Goal: Task Accomplishment & Management: Use online tool/utility

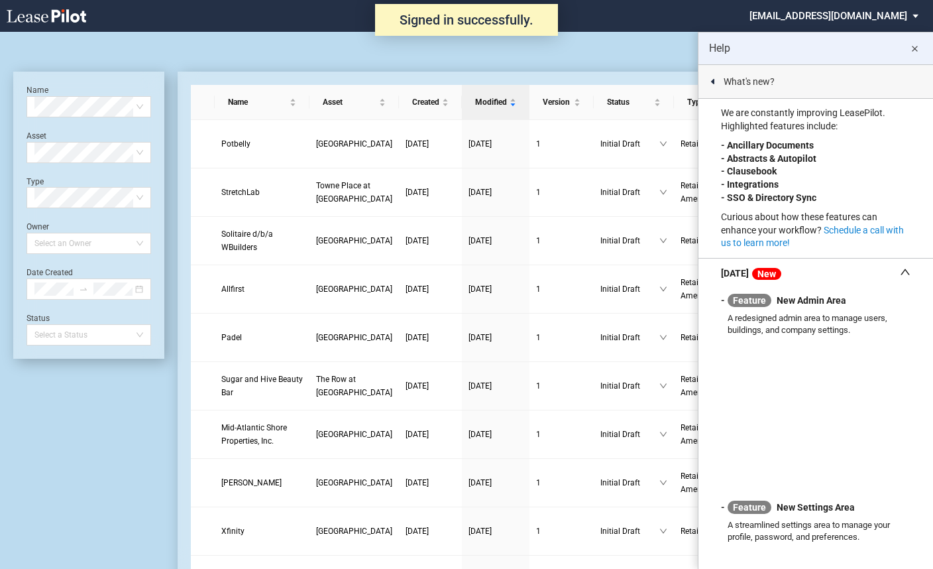
click at [918, 46] on md-icon "close" at bounding box center [915, 49] width 16 height 16
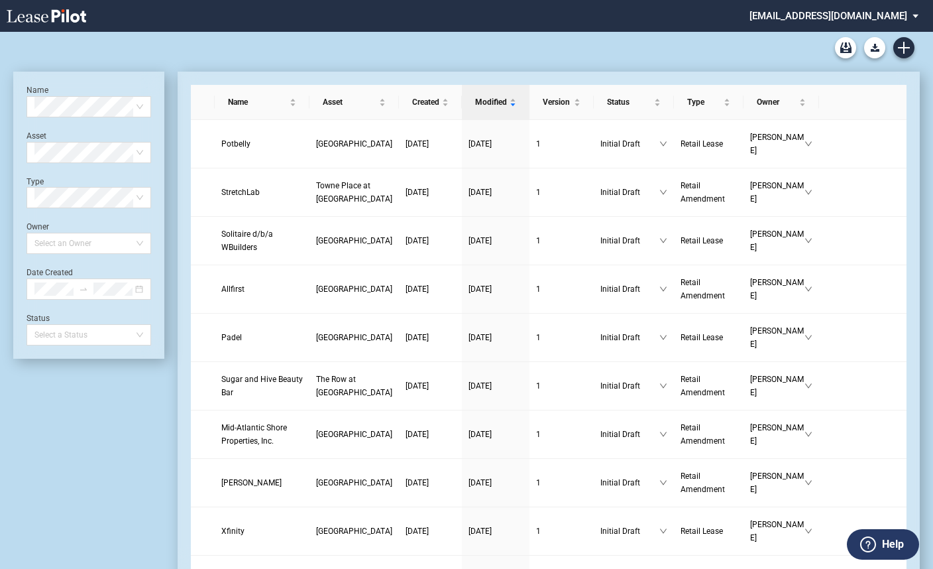
click at [824, 15] on md-select "nschechter@kleinenterprises.com Admin Area Settings Sign Out" at bounding box center [840, 15] width 182 height 30
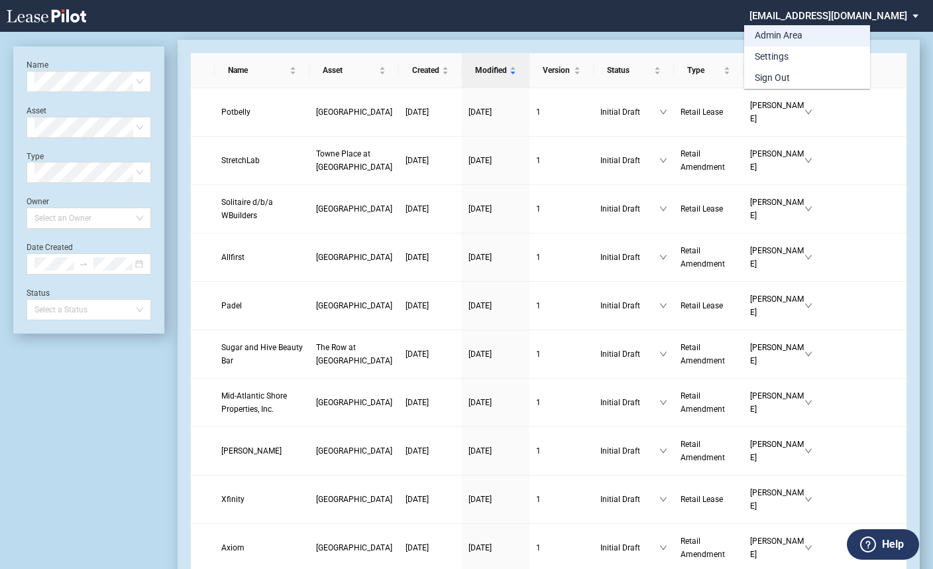
click at [773, 38] on div "Admin Area" at bounding box center [779, 35] width 48 height 13
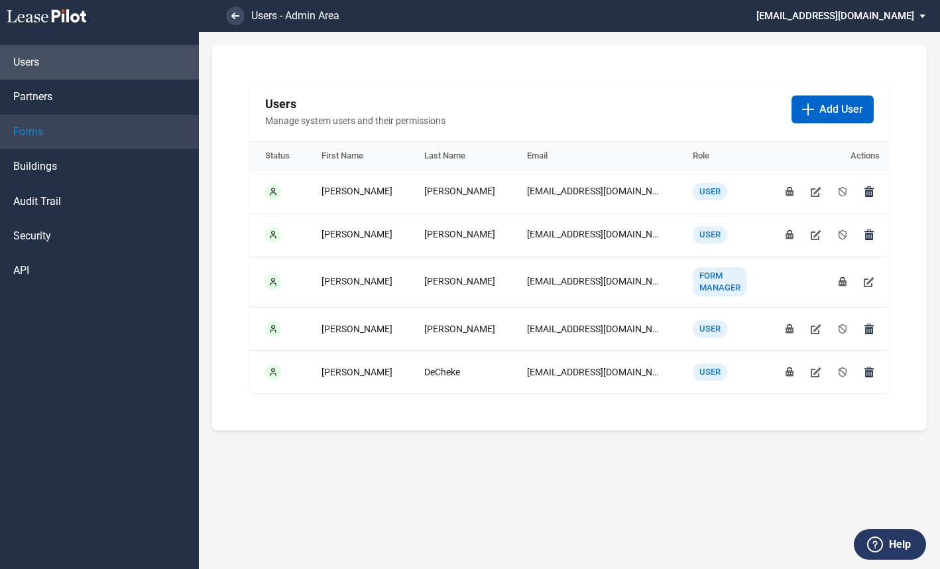
click at [16, 140] on link "Forms" at bounding box center [99, 132] width 199 height 34
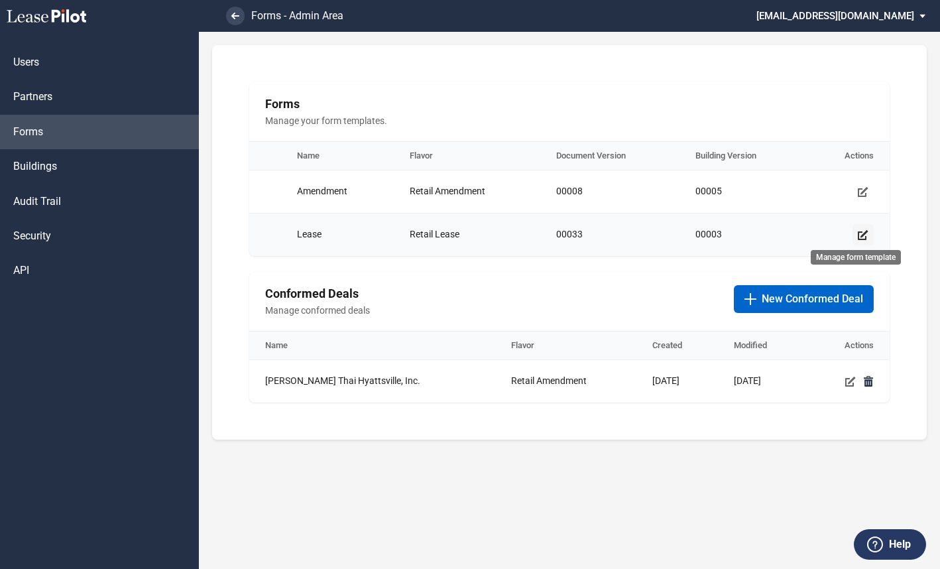
click at [869, 235] on link "Manage form template" at bounding box center [863, 234] width 21 height 21
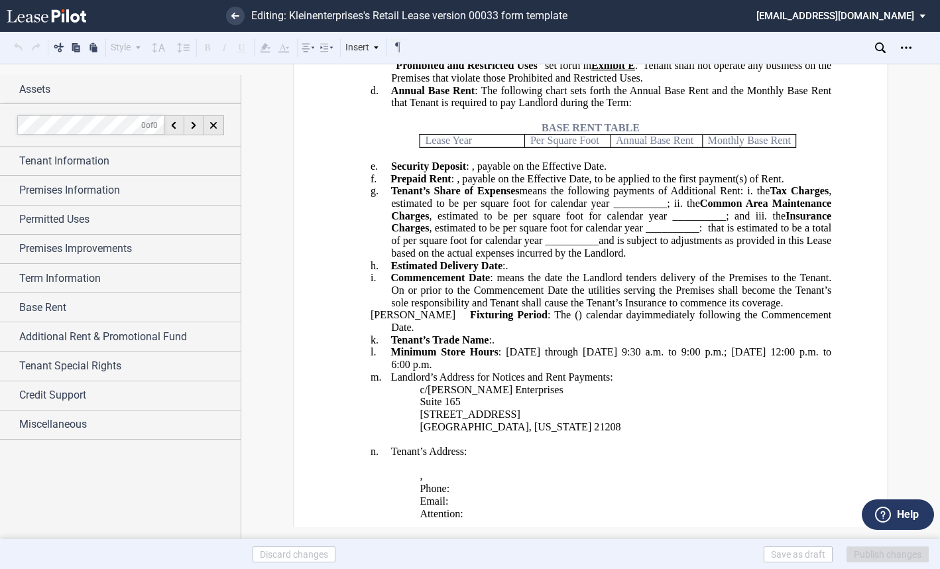
scroll to position [398, 0]
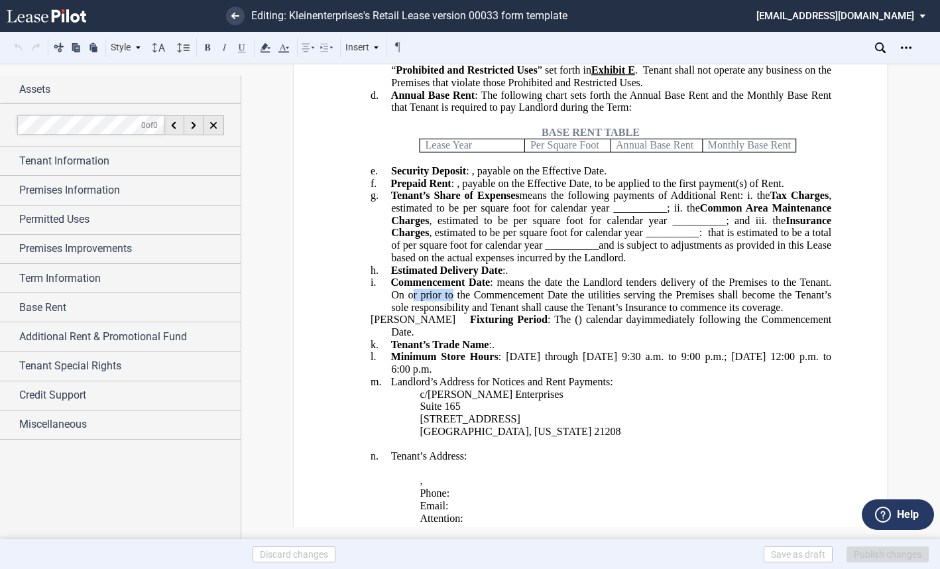
drag, startPoint x: 450, startPoint y: 312, endPoint x: 407, endPoint y: 314, distance: 42.5
click at [407, 300] on span ": means the date the Landlord tenders delivery of the Premises to the Tenant. O…" at bounding box center [612, 288] width 443 height 24
click at [453, 300] on span ": means the date the Landlord tenders delivery of the Premises to the Tenant. O…" at bounding box center [612, 288] width 443 height 24
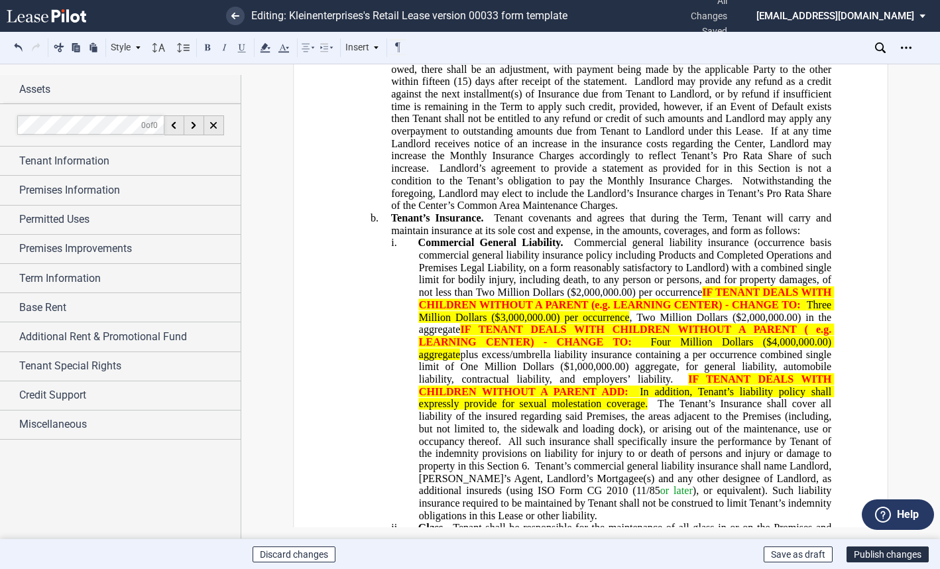
scroll to position [4309, 0]
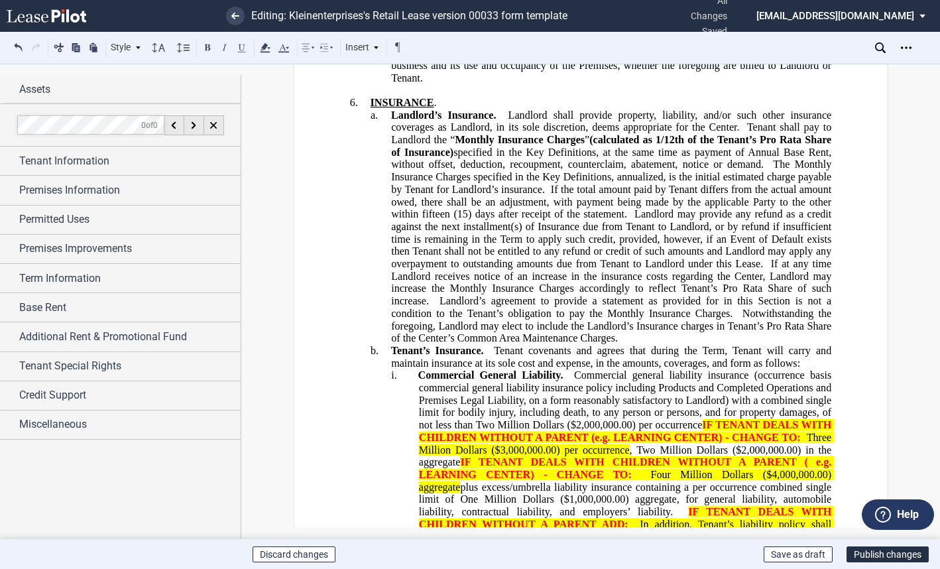
click at [785, 186] on span "The Monthly Insurance Charges specified in the Key Definitions, annualized, is …" at bounding box center [612, 176] width 443 height 36
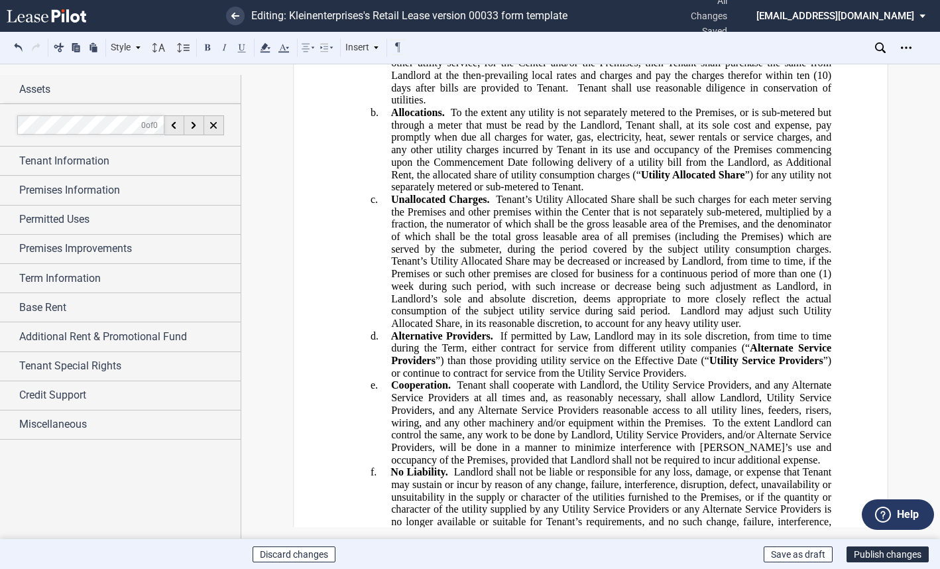
scroll to position [11072, 0]
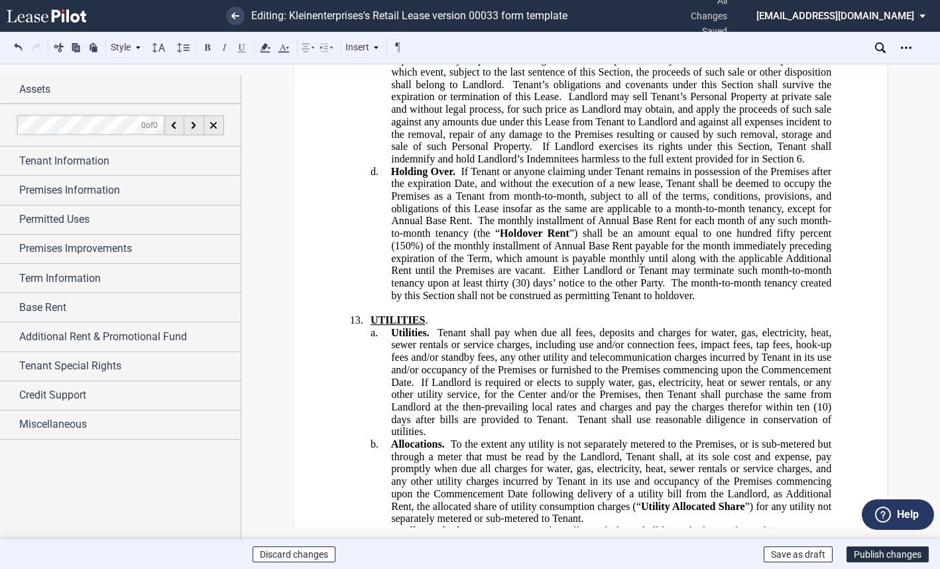
click at [424, 326] on span "UTILITIES" at bounding box center [398, 320] width 54 height 12
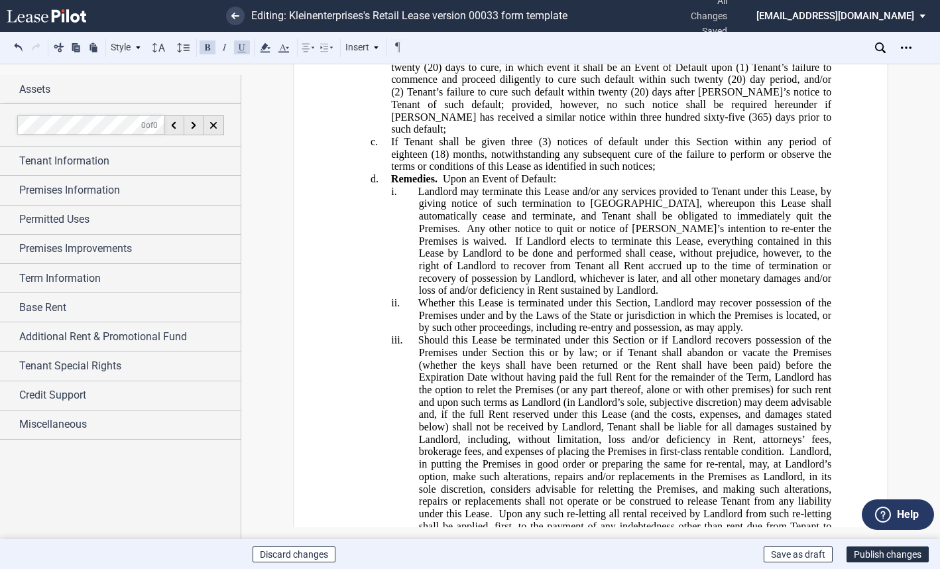
scroll to position [19359, 0]
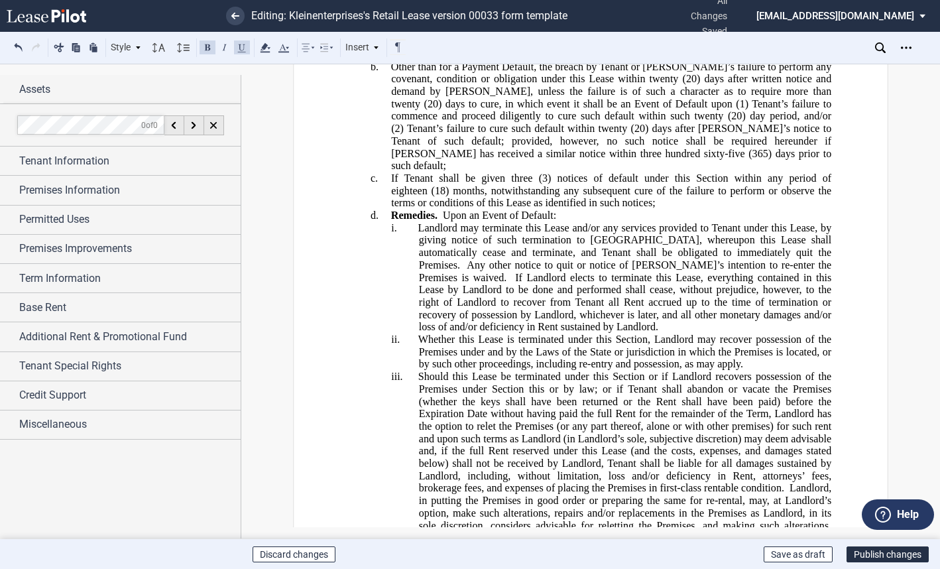
click at [650, 208] on span "(18) months, notwithstanding any subsequent cure of the failure to perform or o…" at bounding box center [612, 196] width 443 height 24
click at [659, 172] on p "b. Other than for a Payment Default, the breach by Tenant or Tenant’s failure t…" at bounding box center [611, 115] width 440 height 111
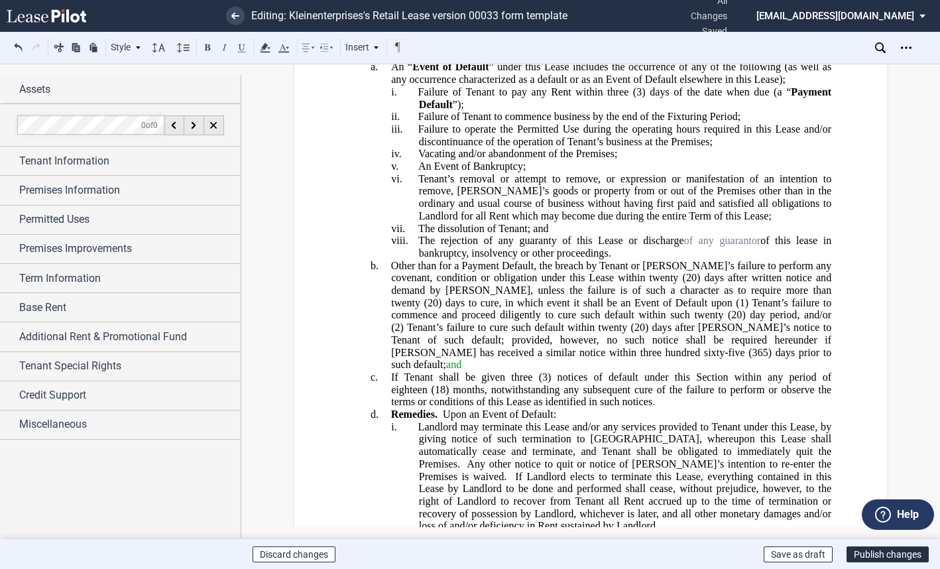
scroll to position [19226, 0]
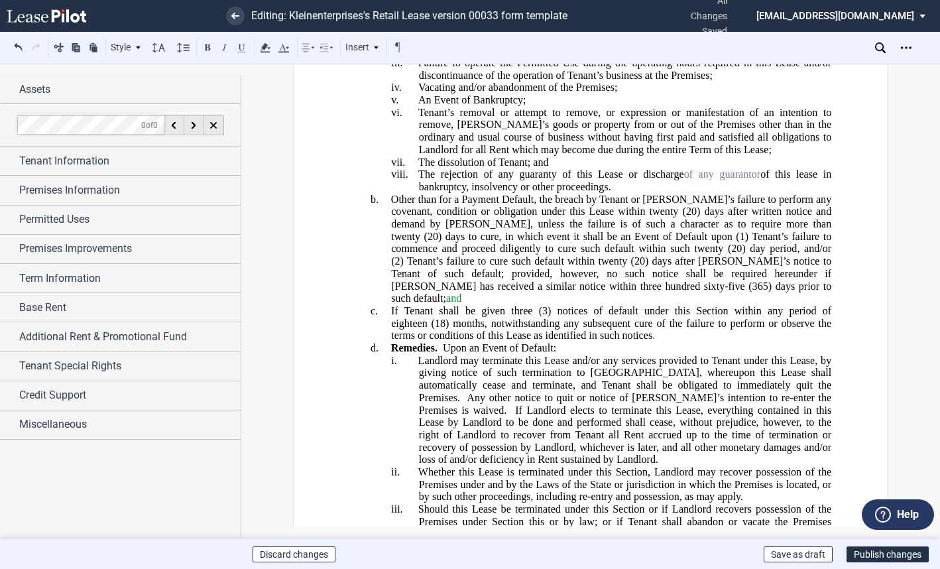
click at [784, 19] on p "a. An “ Event of Default ” under this Lease includes the occurrence of any of t…" at bounding box center [611, 7] width 440 height 25
click at [513, 192] on span "of this lease in bankruptcy, insolvency or other proceedings." at bounding box center [627, 180] width 416 height 24
click at [540, 217] on span "Other than for a Payment Default, the breach by Tenant or [PERSON_NAME]’s failu…" at bounding box center [613, 205] width 444 height 24
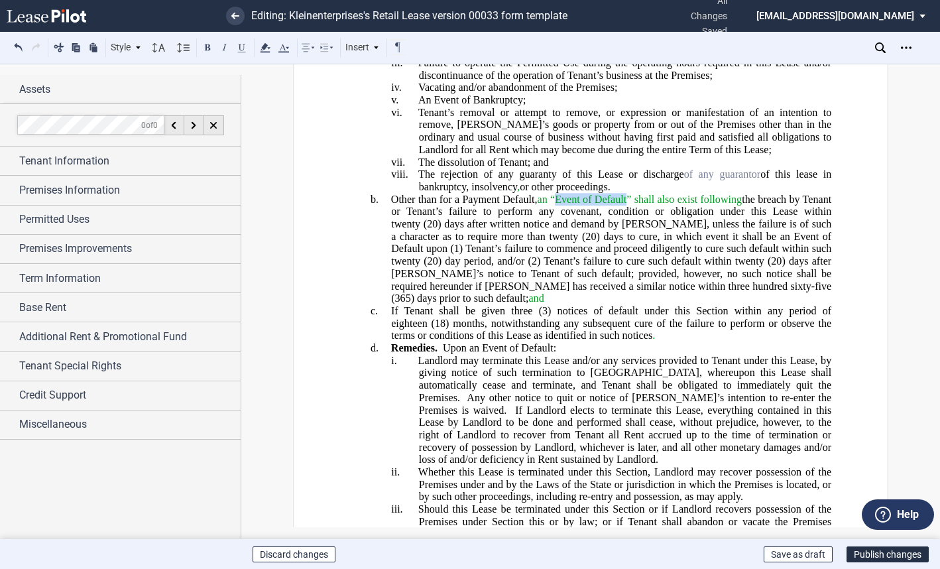
drag, startPoint x: 623, startPoint y: 310, endPoint x: 556, endPoint y: 310, distance: 67.6
click at [556, 205] on span "an “Event of Default” shall also exist following" at bounding box center [640, 199] width 205 height 12
click at [202, 45] on button at bounding box center [208, 47] width 16 height 16
click at [461, 354] on span "Upon an Event of Default:" at bounding box center [499, 348] width 113 height 12
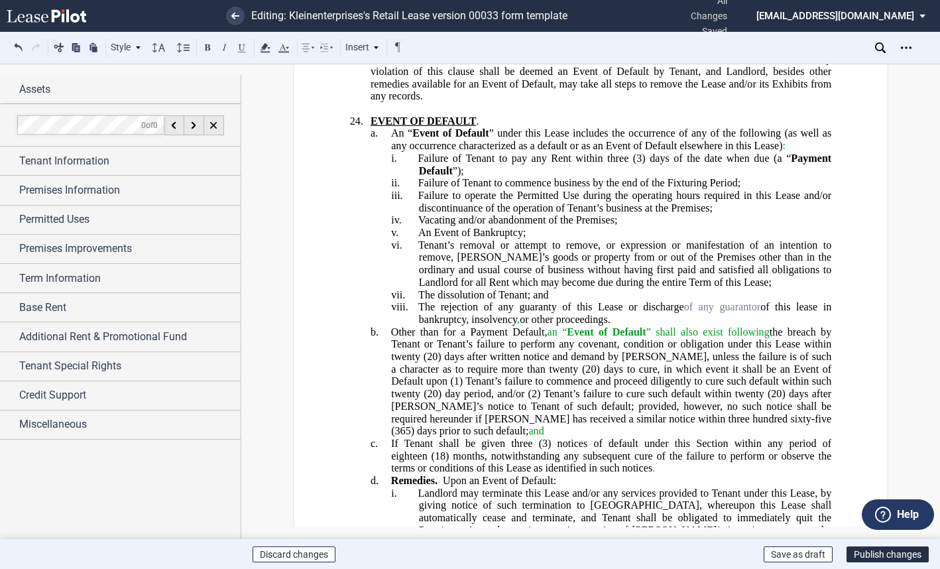
click at [463, 375] on span "(20) days after written notice and demand by [PERSON_NAME], unless the failure …" at bounding box center [612, 363] width 443 height 24
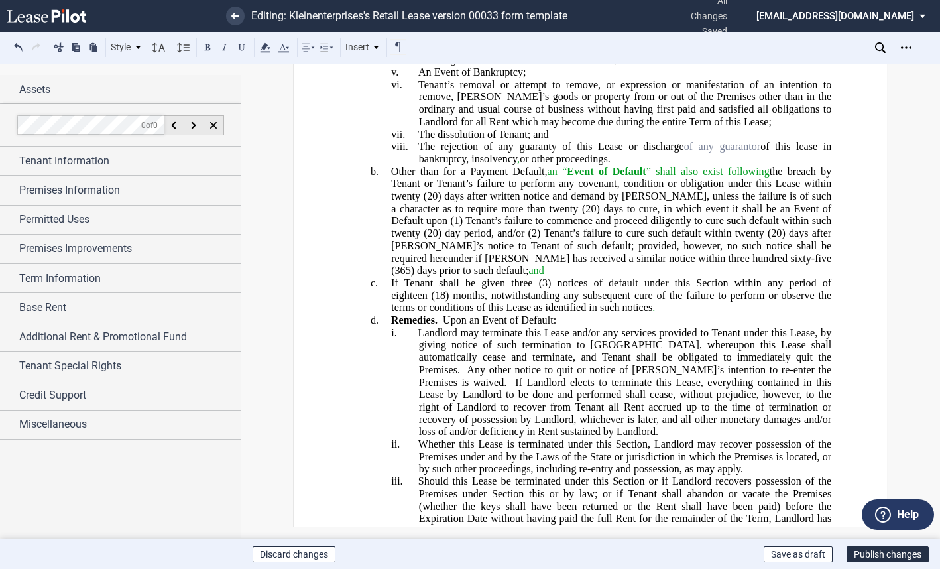
scroll to position [19293, 0]
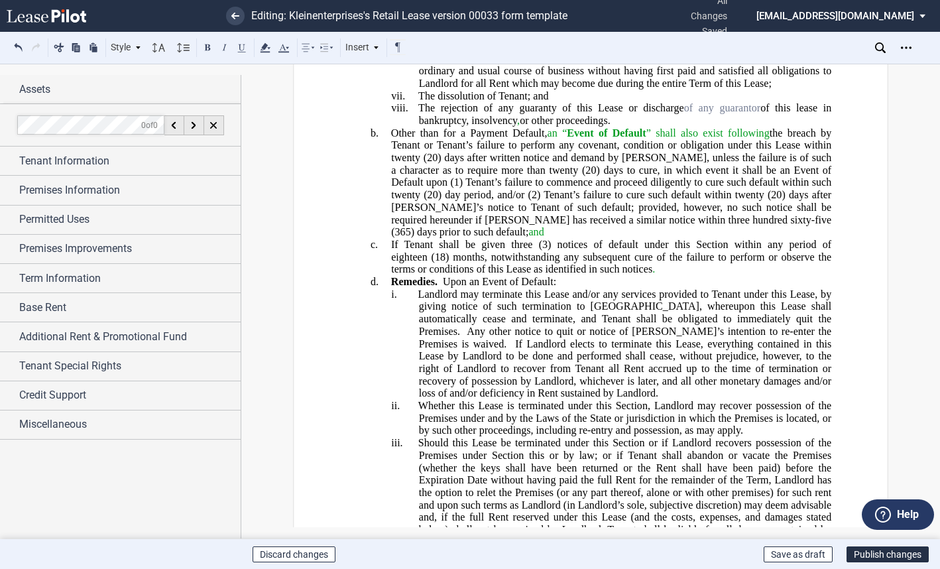
click at [461, 288] on span "Upon an Event of Default:" at bounding box center [499, 282] width 113 height 12
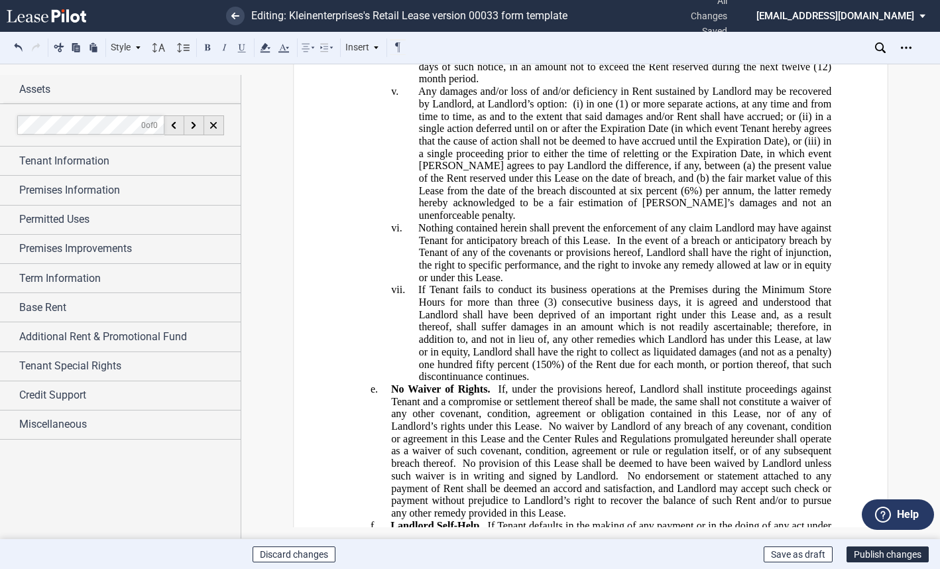
scroll to position [20022, 0]
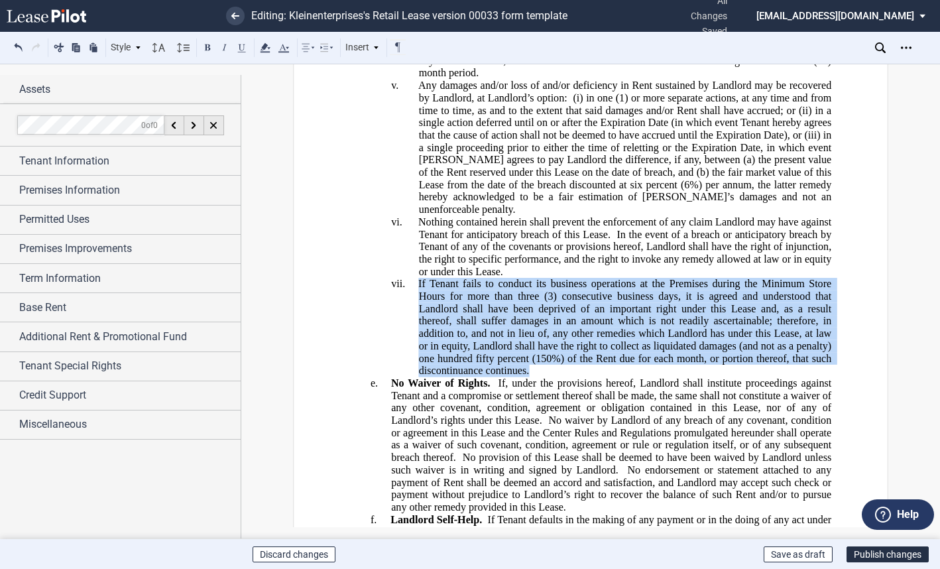
drag, startPoint x: 537, startPoint y: 468, endPoint x: 416, endPoint y: 386, distance: 146.0
click at [419, 377] on p "vii. If Tenant fails to conduct its business operations at the Premises during …" at bounding box center [625, 327] width 412 height 99
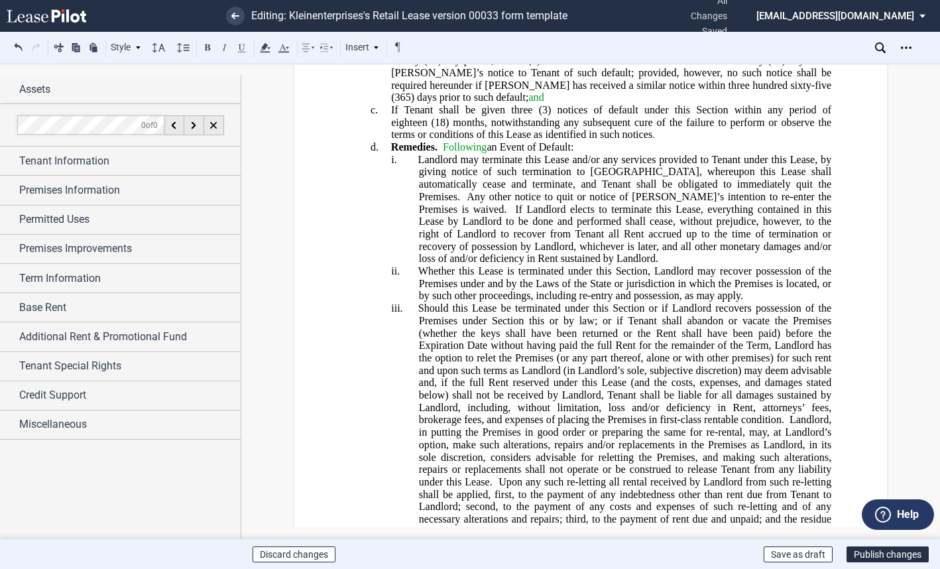
scroll to position [19425, 0]
click at [658, 143] on p "c. If Tenant shall be given three (3) notices of default under this Section wit…" at bounding box center [611, 124] width 440 height 37
click at [448, 105] on p "b. Other than for a Payment Default, an “ Event of Default ” shall also exist f…" at bounding box center [611, 49] width 440 height 111
click at [767, 30] on span "Other than for a Payment Default, an “ Event of Default ” shall also exist foll…" at bounding box center [613, 12] width 444 height 36
click at [827, 105] on p "b. Other than for a Payment Default, an “ Event of Default ” shall also exist f…" at bounding box center [611, 49] width 440 height 111
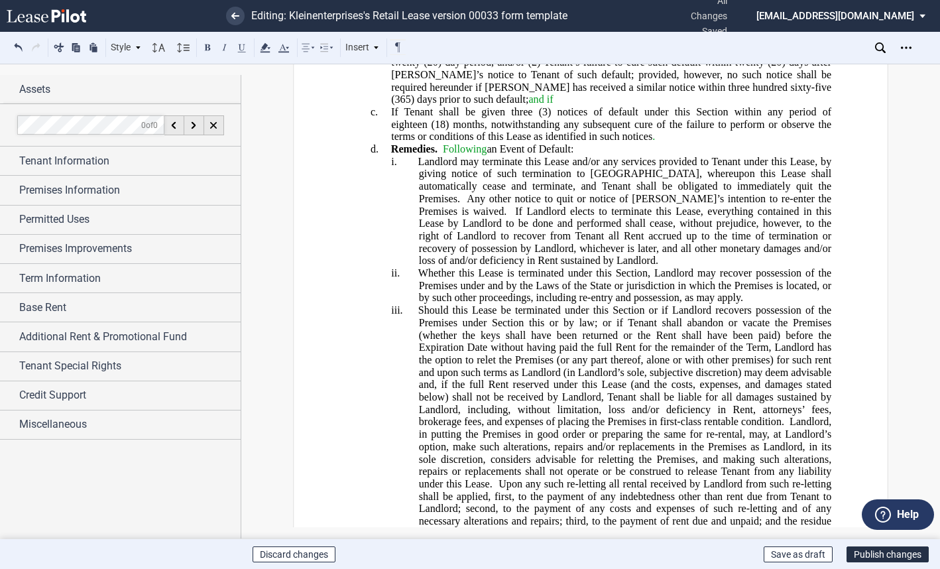
drag, startPoint x: 420, startPoint y: 210, endPoint x: 333, endPoint y: 320, distance: 140.3
click at [420, 105] on p "b. Other than for a Payment Default, an “ Event of Default ” shall also exist f…" at bounding box center [611, 49] width 440 height 111
drag, startPoint x: 420, startPoint y: 211, endPoint x: 361, endPoint y: 326, distance: 129.0
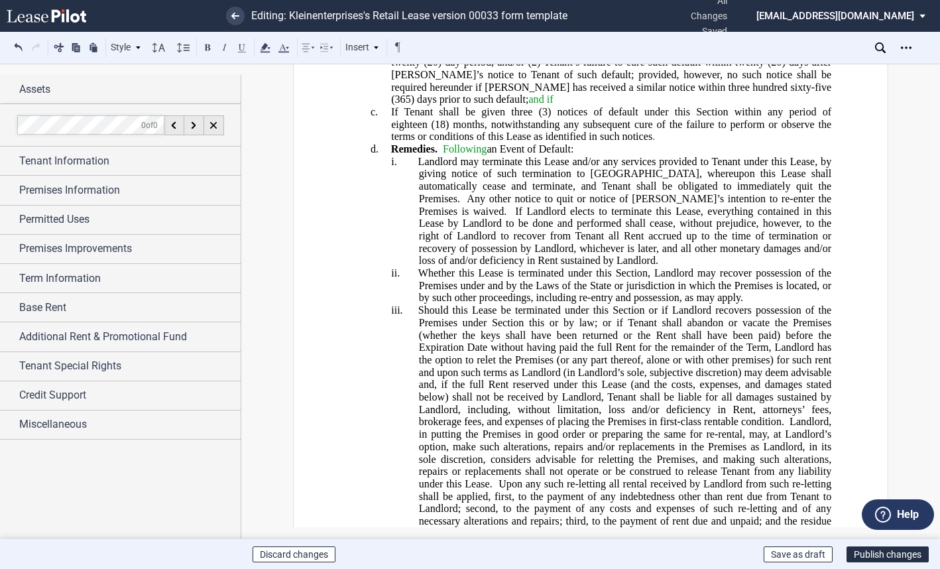
click at [423, 105] on p "b. Other than for a Payment Default, an “ Event of Default ” shall also exist f…" at bounding box center [611, 49] width 440 height 111
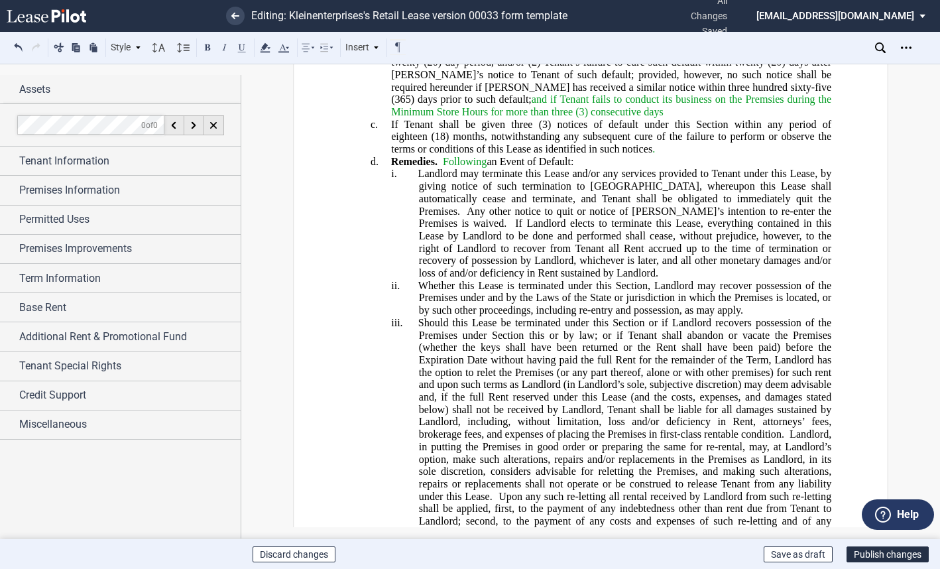
click at [634, 117] on span "and if Tenant fails to conduct its business on the Premsies during the Minimum …" at bounding box center [612, 105] width 443 height 24
click at [520, 117] on span "and if Tenant fails to conduct its business on the Premises during the Minimum …" at bounding box center [612, 105] width 443 height 24
click at [763, 6] on span "” shall also exist following" at bounding box center [707, 0] width 123 height 12
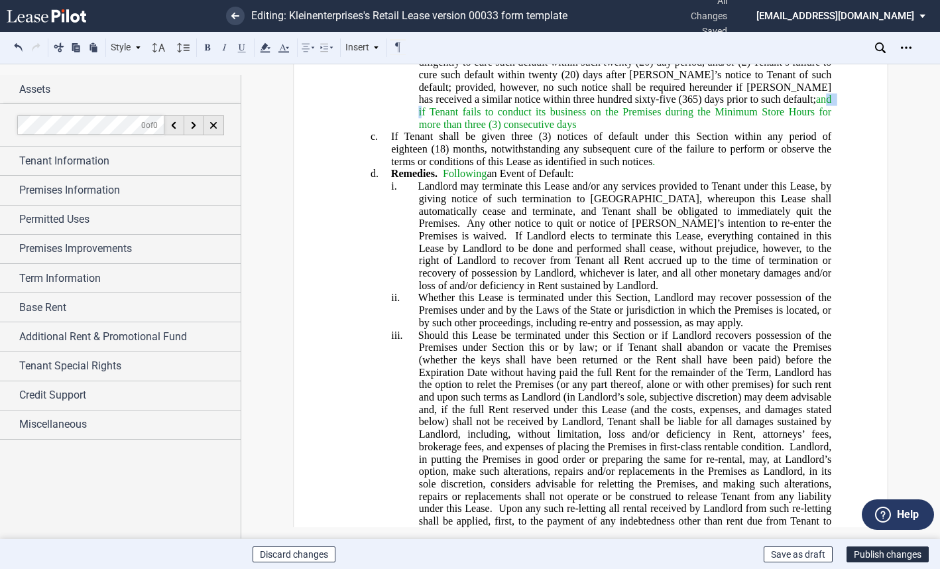
drag, startPoint x: 717, startPoint y: 210, endPoint x: 699, endPoint y: 215, distance: 18.2
click at [699, 130] on span "and if Tenant fails to conduct its business on the Premises during the Minimum …" at bounding box center [627, 111] width 416 height 36
click at [594, 131] on p "ii. if Tenant fails to conduct its business on the Premises during the Minimum …" at bounding box center [625, 118] width 412 height 25
click at [391, 168] on p "c. If Tenant shall be given three (3) notices of default under this Section wit…" at bounding box center [611, 149] width 440 height 37
drag, startPoint x: 493, startPoint y: 251, endPoint x: 469, endPoint y: 252, distance: 23.9
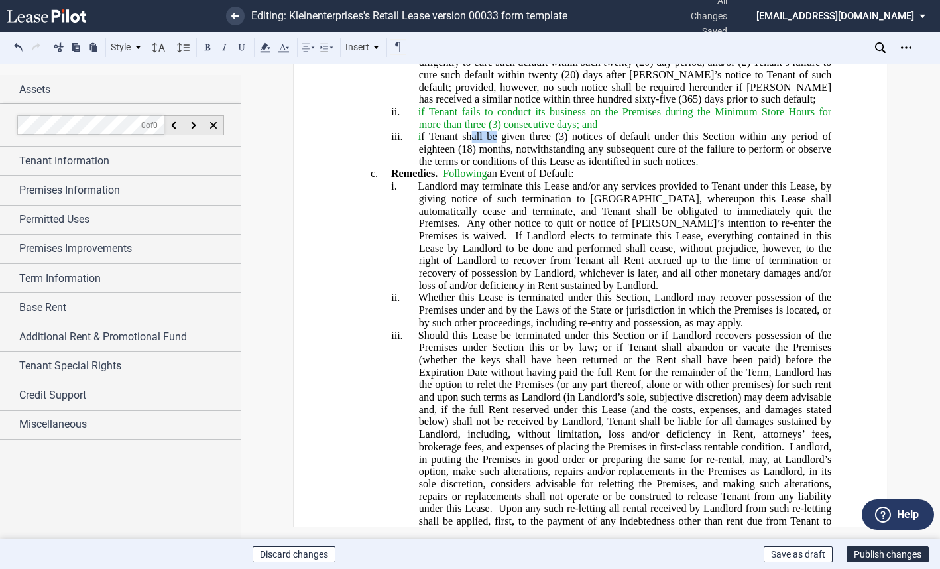
click at [469, 143] on span "i f Tenant shall be given three" at bounding box center [484, 137] width 133 height 12
click at [498, 143] on span "i f Tenant shall be given three" at bounding box center [484, 137] width 133 height 12
click at [552, 154] on span "(3) notices of default under this Section within any period of eighteen" at bounding box center [627, 143] width 416 height 24
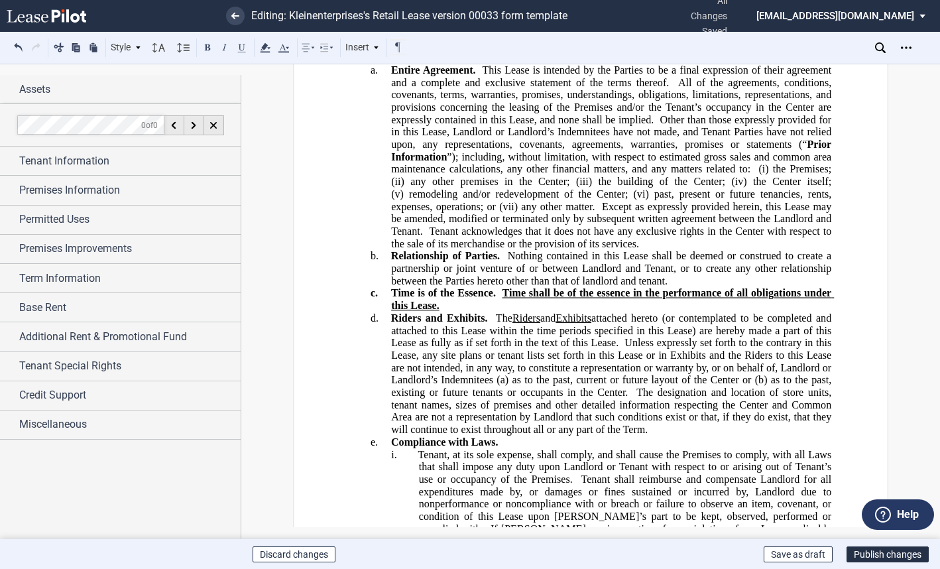
scroll to position [23403, 0]
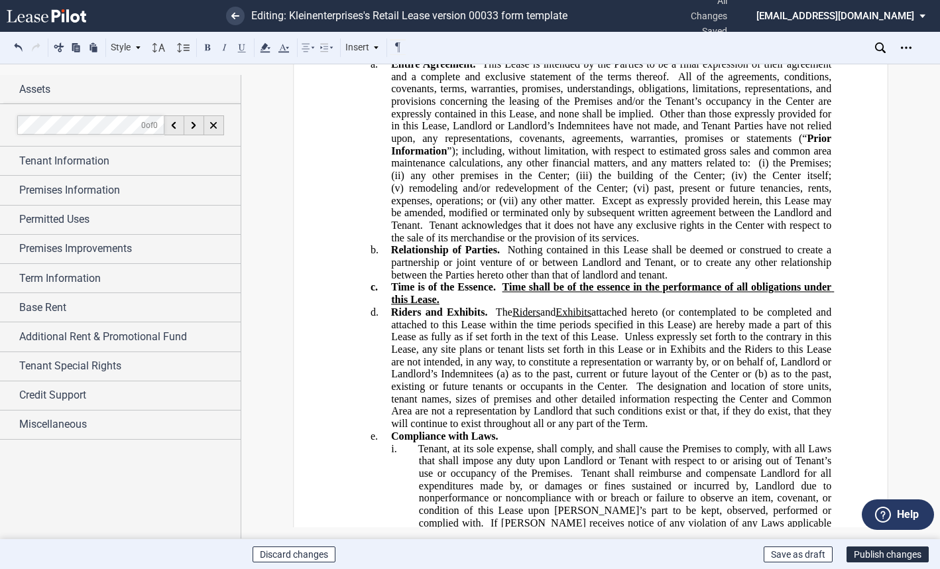
click at [678, 119] on span "All of the agreements, conditions, covenants, terms, warranties, promises, unde…" at bounding box center [612, 94] width 443 height 49
click at [703, 119] on span "All of the agreements, conditions, covenants, terms, warranties, promises, unde…" at bounding box center [612, 94] width 443 height 49
drag, startPoint x: 611, startPoint y: 186, endPoint x: 490, endPoint y: 183, distance: 121.4
click at [490, 82] on span "This Lease is intended by the Parties to be a final expression of their agreeme…" at bounding box center [612, 70] width 443 height 24
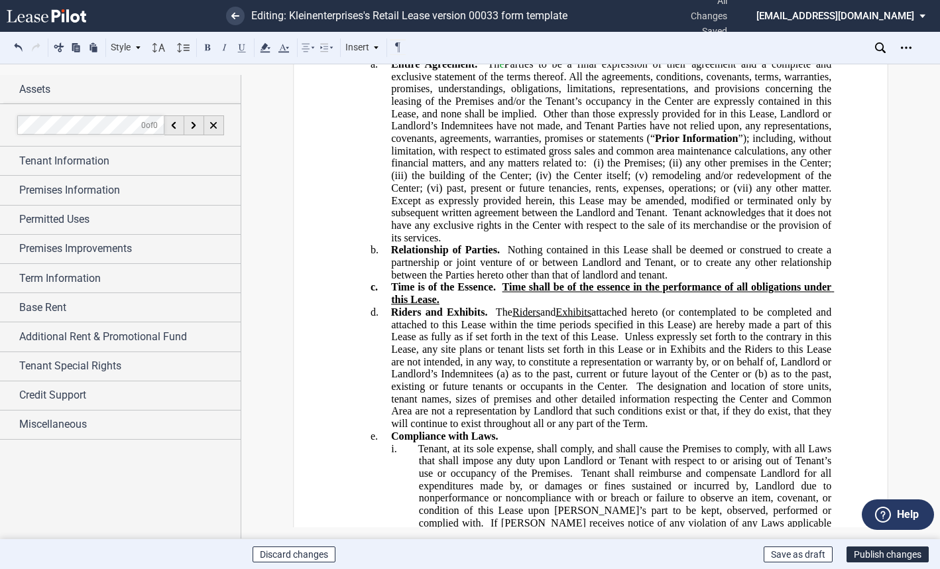
click at [542, 82] on span "Th﻿ e Parties to be a final expression of their agreement and a complete and ex…" at bounding box center [612, 70] width 443 height 24
click at [538, 82] on span "Th﻿ e Parties to be a final expression of their agreement and a complete and ex…" at bounding box center [612, 70] width 443 height 24
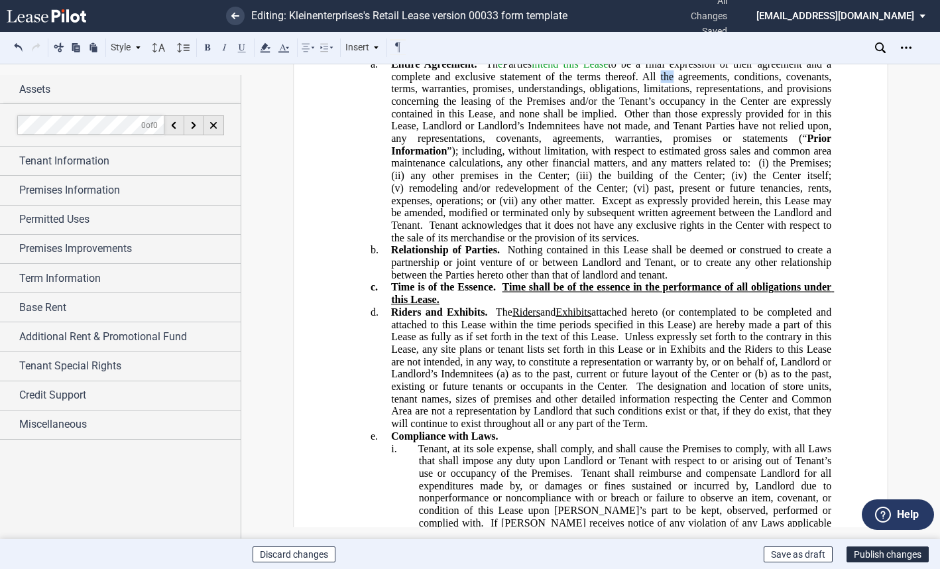
drag, startPoint x: 672, startPoint y: 202, endPoint x: 658, endPoint y: 199, distance: 13.5
click at [658, 119] on span "All the agreements, conditions, covenants, terms, warranties, promises, underst…" at bounding box center [612, 94] width 443 height 49
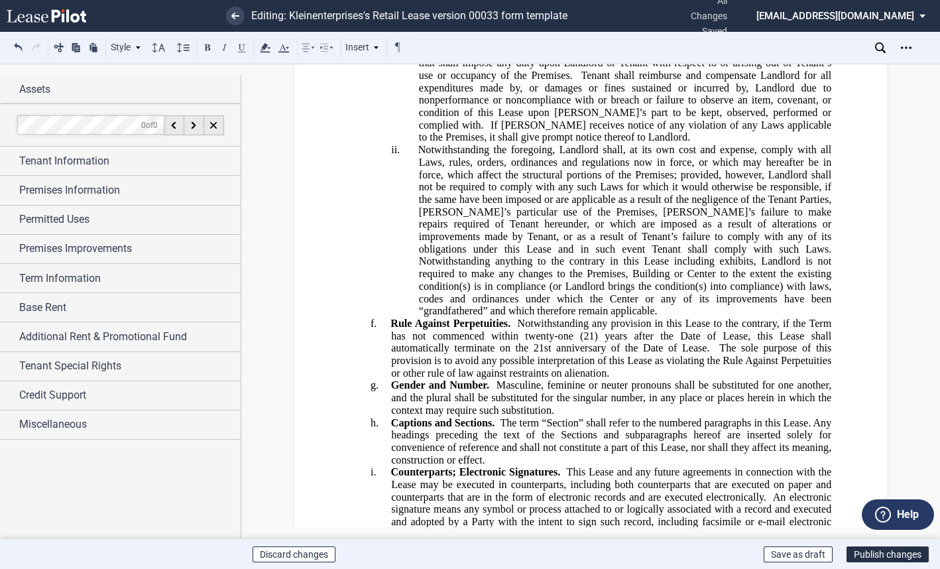
scroll to position [23934, 0]
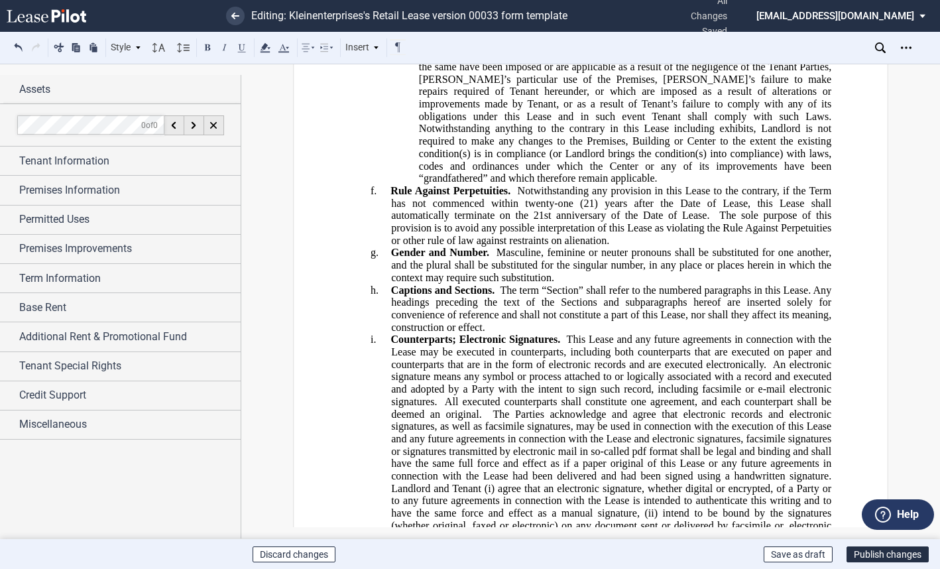
click at [581, 283] on span "Masculine, feminine or neuter pronouns shall be substituted for one another, an…" at bounding box center [612, 265] width 443 height 36
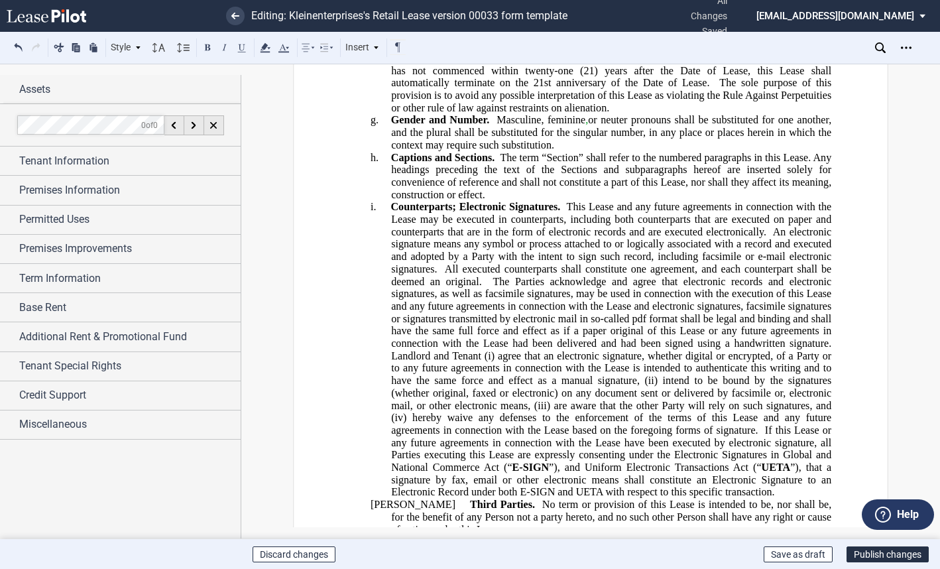
scroll to position [24132, 0]
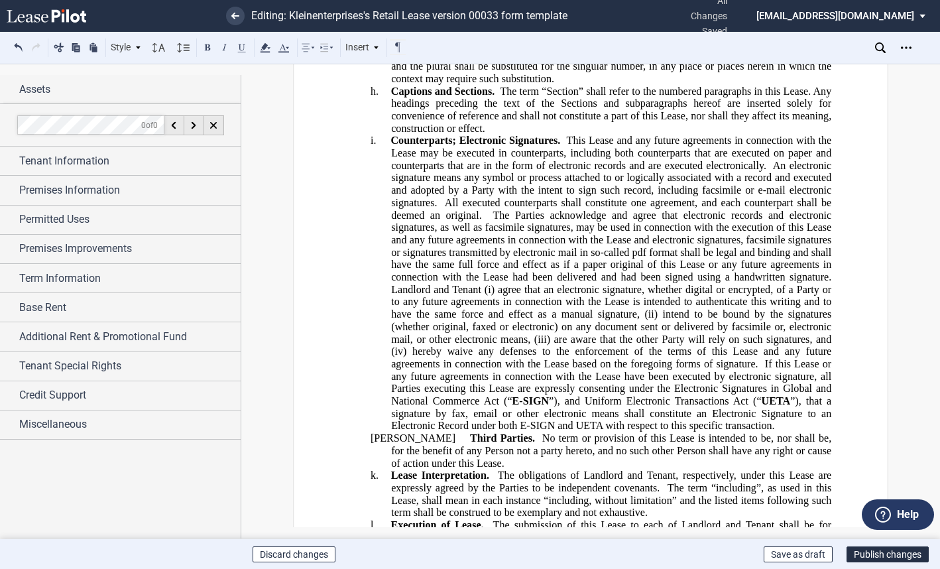
click at [440, 209] on span at bounding box center [441, 203] width 7 height 12
click at [491, 282] on span "The Parties acknowledge and agree that electronic records and electronic signat…" at bounding box center [612, 246] width 443 height 74
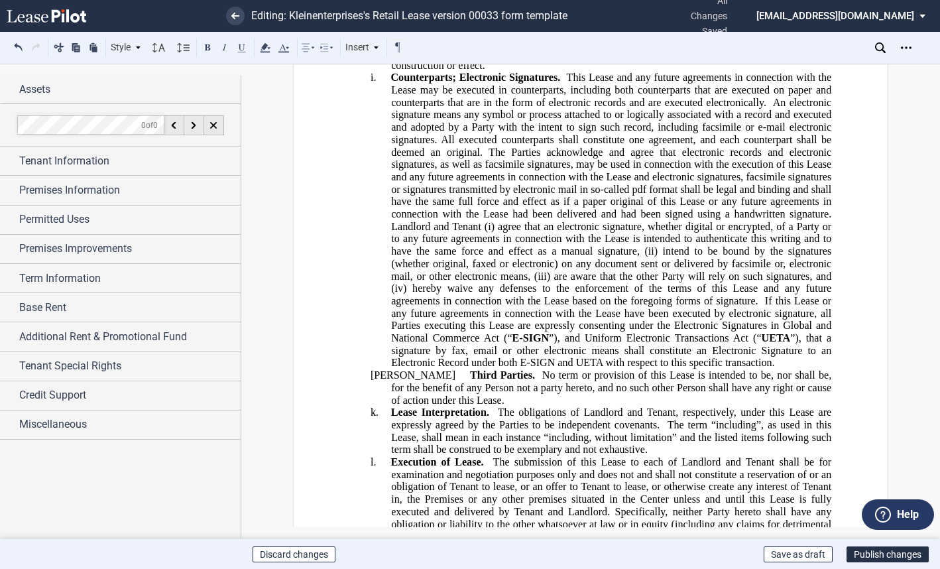
scroll to position [24265, 0]
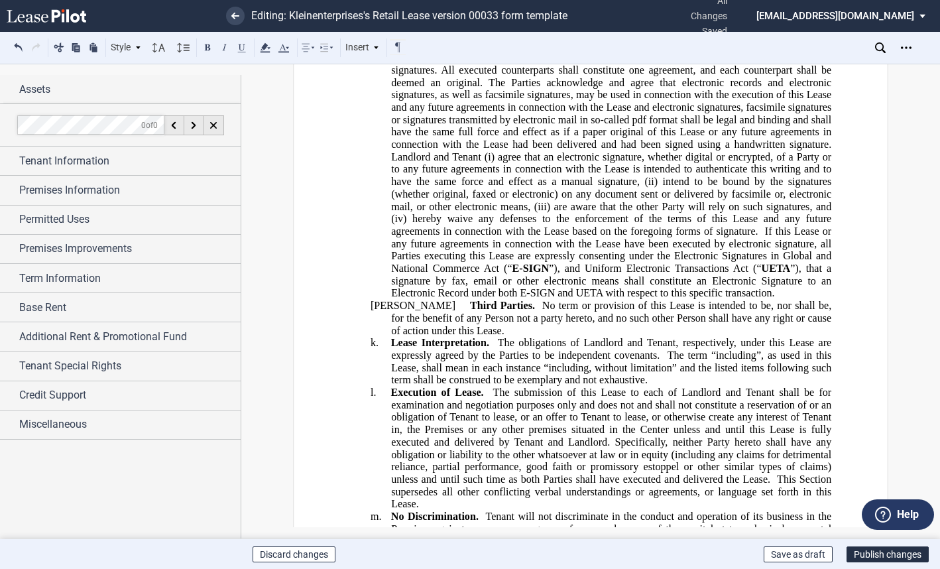
click at [762, 274] on span "If this Lease or any future agreements in connection with the Lease have been e…" at bounding box center [612, 249] width 443 height 49
click at [468, 299] on span "”), that a signature by fax, email or other electronic means shall constitute a…" at bounding box center [612, 281] width 443 height 36
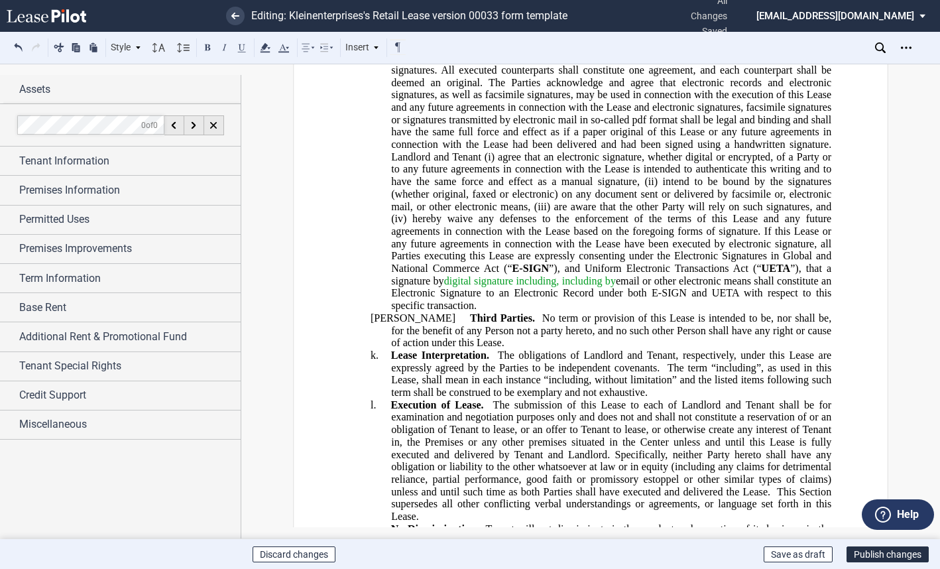
click at [761, 312] on span "”), that a signature by digital signature including, including by email or othe…" at bounding box center [612, 287] width 443 height 49
click at [420, 298] on span "(including DocuSIgn)" at bounding box center [612, 286] width 443 height 24
click at [437, 312] on span "”), that a signature by digital signature including, including by email or othe…" at bounding box center [612, 287] width 443 height 49
click at [445, 312] on span "”), that a signature by digital signature including, including by email or othe…" at bounding box center [612, 287] width 443 height 49
click at [507, 286] on span "digital signature including, including by" at bounding box center [485, 280] width 178 height 12
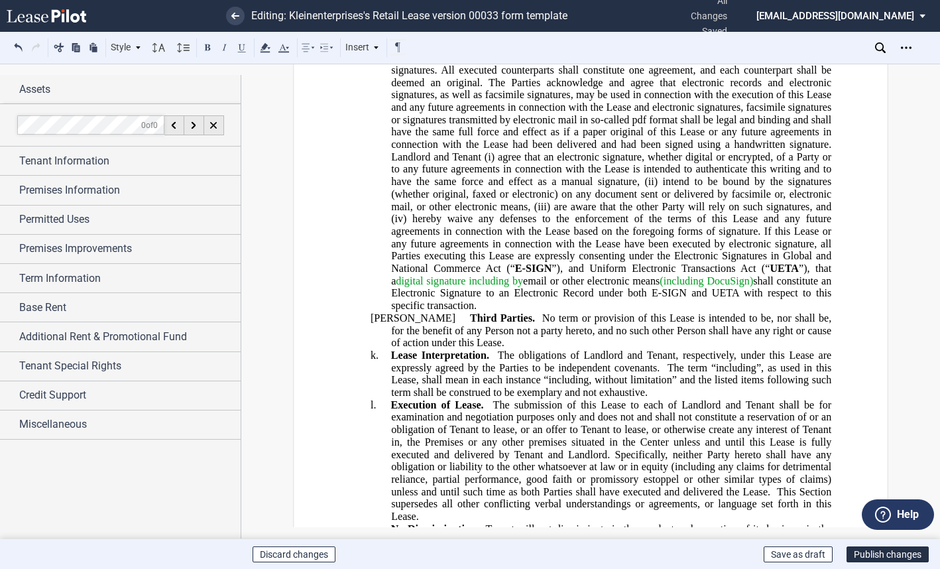
click at [699, 286] on span "(including DocuSign)" at bounding box center [706, 280] width 93 height 12
click at [451, 349] on span "No term or provision of this Lease is intended to be, nor shall be, for the ben…" at bounding box center [612, 330] width 443 height 36
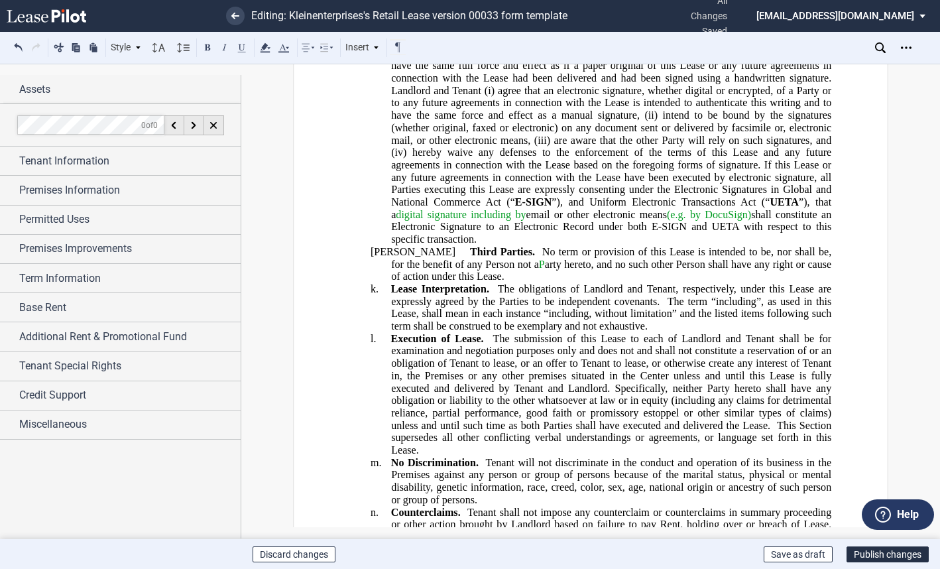
scroll to position [24398, 0]
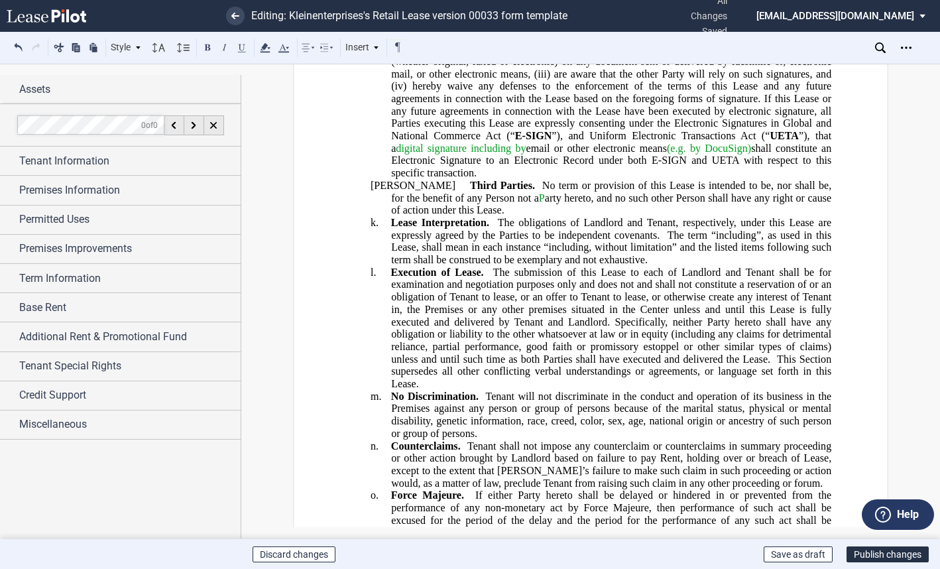
click at [664, 241] on span at bounding box center [663, 235] width 7 height 12
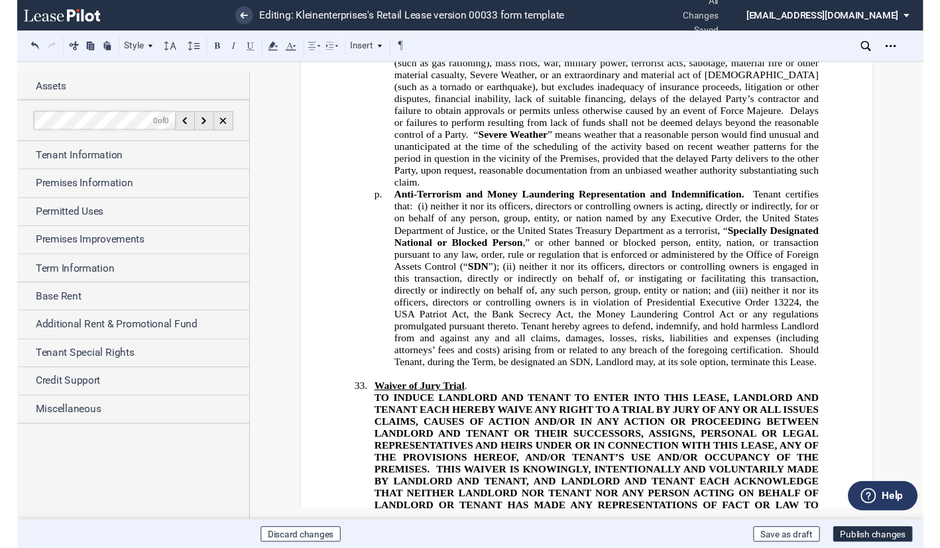
scroll to position [24862, 0]
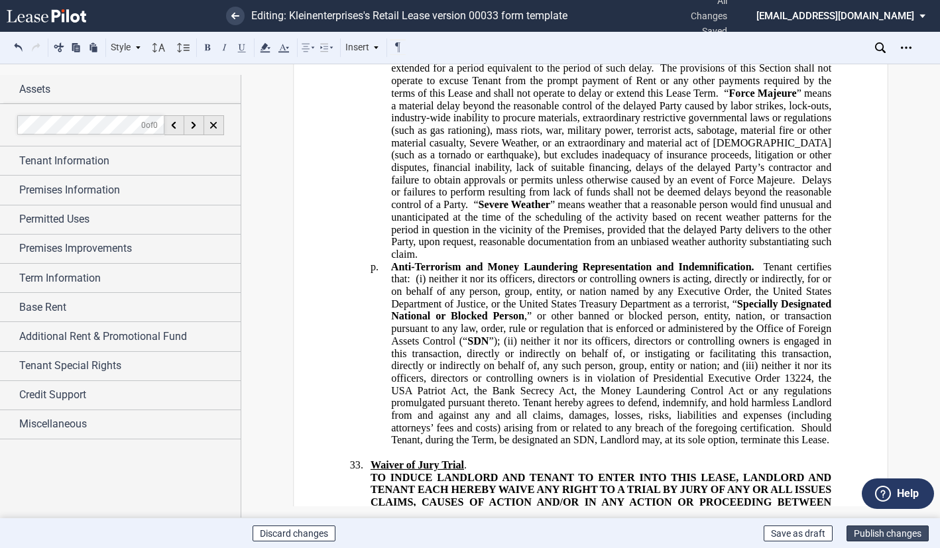
click at [906, 536] on button "Publish changes" at bounding box center [888, 534] width 82 height 16
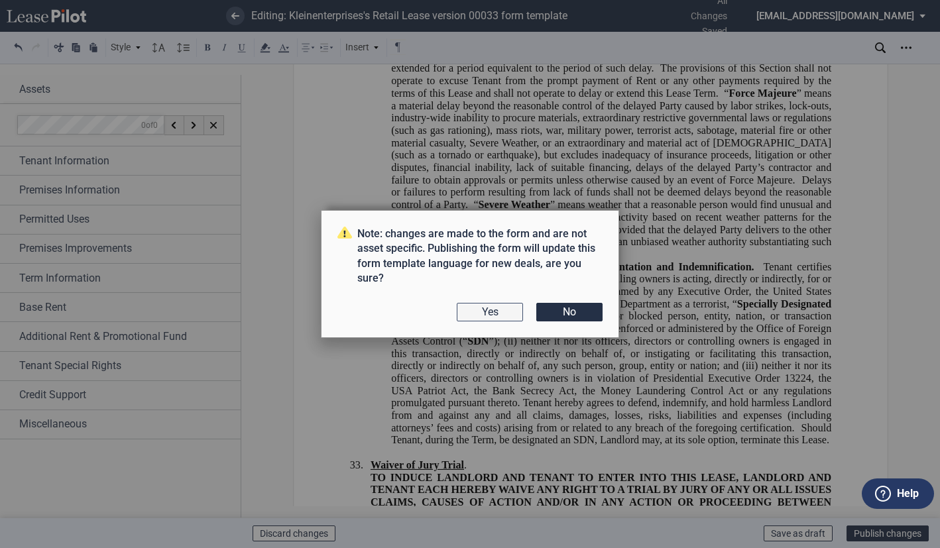
click at [497, 308] on button "Yes" at bounding box center [490, 312] width 66 height 19
